Goal: Navigation & Orientation: Find specific page/section

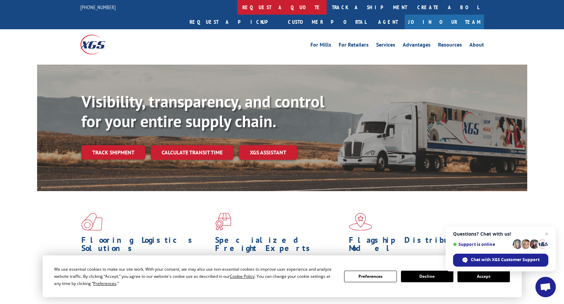
click at [237, 9] on link "request a quote" at bounding box center [282, 7] width 90 height 15
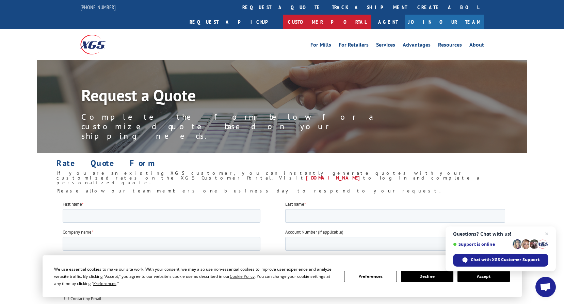
click at [371, 15] on link "Customer Portal" at bounding box center [327, 22] width 89 height 15
